Goal: Find specific fact: Find specific fact

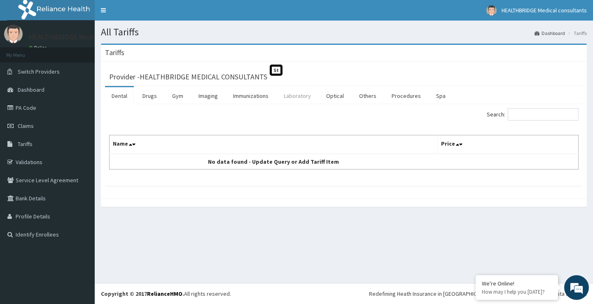
click at [294, 93] on link "Laboratory" at bounding box center [297, 95] width 40 height 17
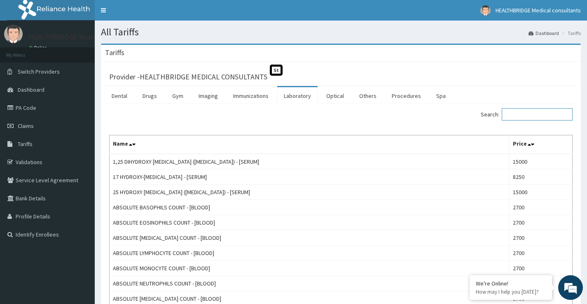
click at [520, 114] on input "Search:" at bounding box center [537, 114] width 71 height 12
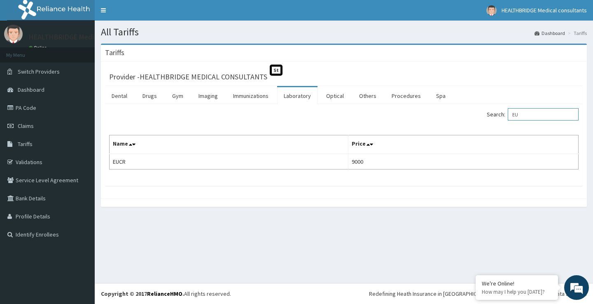
type input "E"
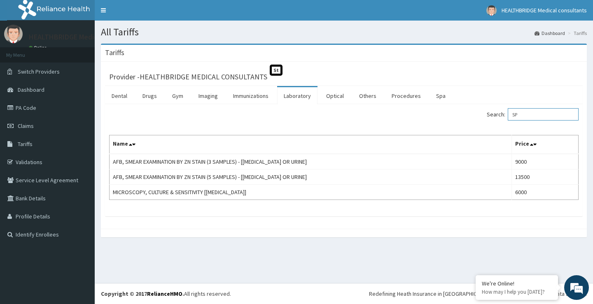
type input "S"
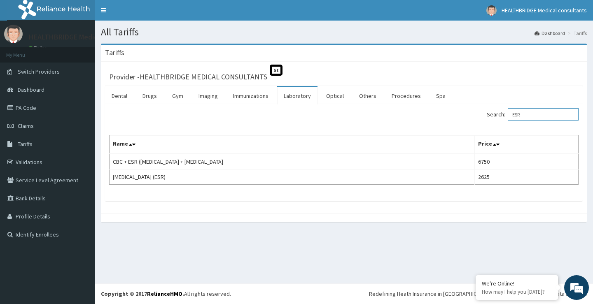
type input "ESR"
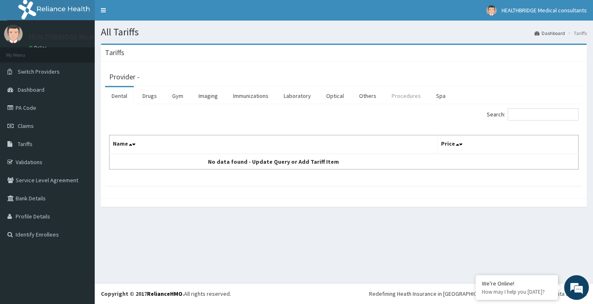
click at [396, 98] on link "Procedures" at bounding box center [406, 95] width 42 height 17
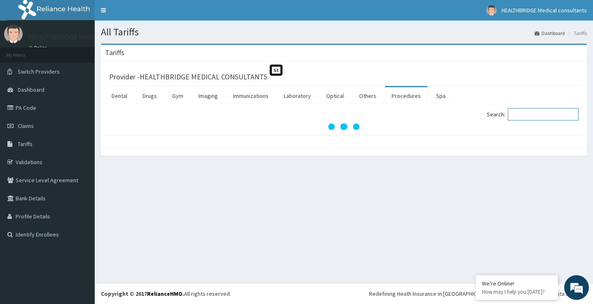
click at [536, 114] on input "Search:" at bounding box center [543, 114] width 71 height 12
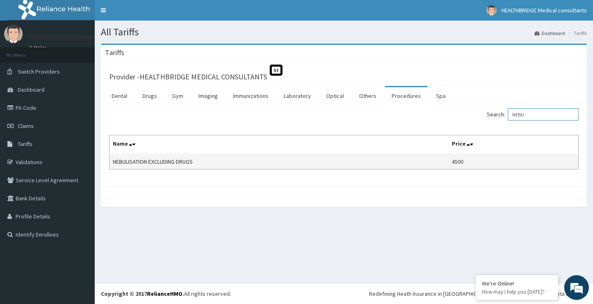
type input "NEBU"
drag, startPoint x: 149, startPoint y: 161, endPoint x: 112, endPoint y: 160, distance: 37.5
click at [112, 160] on td "NEBULISATION EXCLUDING DRUGS" at bounding box center [279, 162] width 339 height 16
copy td "NEBULISATION"
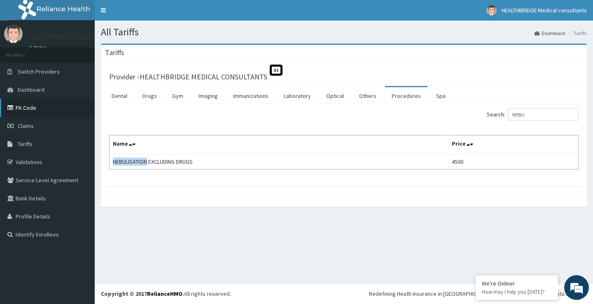
click at [12, 110] on icon at bounding box center [11, 108] width 8 height 6
